Goal: Task Accomplishment & Management: Use online tool/utility

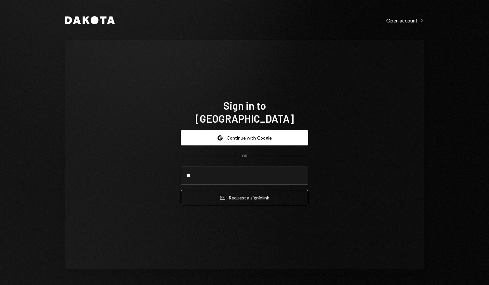
type input "*"
type input "**********"
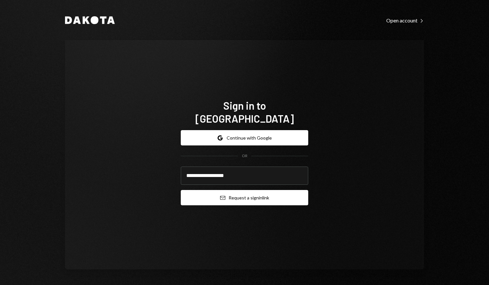
click at [247, 192] on button "Email Request a sign in link" at bounding box center [244, 197] width 127 height 15
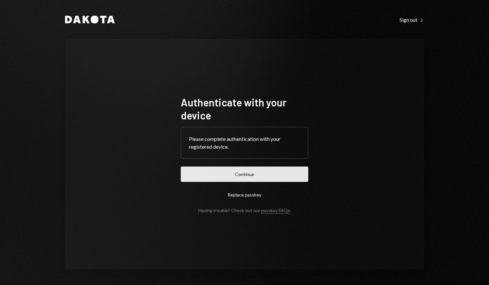
click at [231, 176] on button "Continue" at bounding box center [244, 173] width 127 height 15
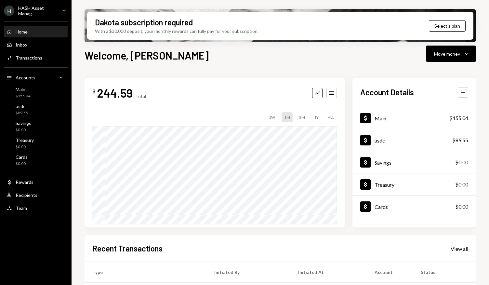
scroll to position [30, 0]
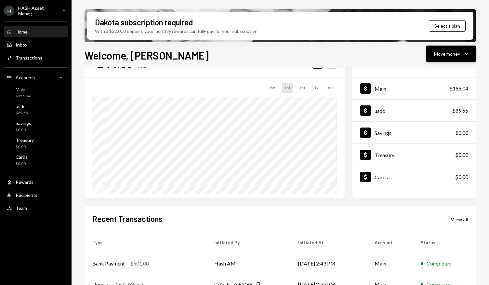
click at [467, 54] on icon "button" at bounding box center [467, 54] width 4 height 2
click at [432, 105] on div "Deposit" at bounding box center [445, 102] width 47 height 7
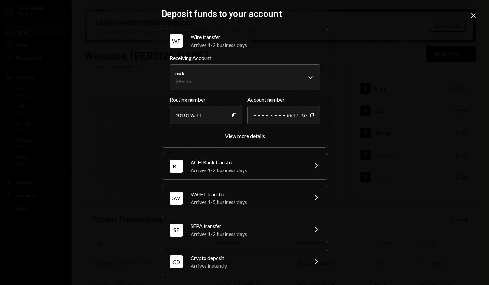
click at [225, 256] on div "Crypto deposit" at bounding box center [248, 258] width 114 height 8
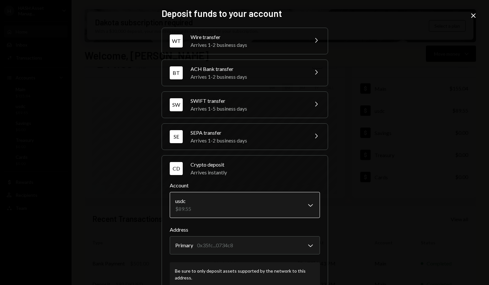
scroll to position [41, 0]
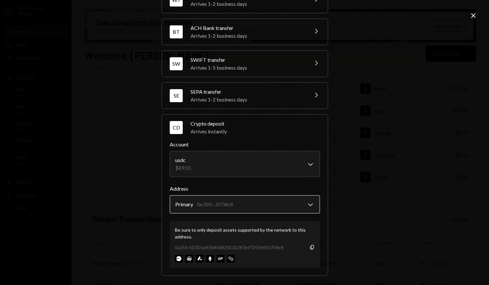
click at [229, 206] on body "H HASH Asset Manag... Caret Down Home Home Inbox Inbox Activities Transactions …" at bounding box center [244, 142] width 489 height 285
click at [310, 247] on icon "Copy" at bounding box center [311, 246] width 5 height 5
